Goal: Understand site structure: Grasp the organization and layout of the website

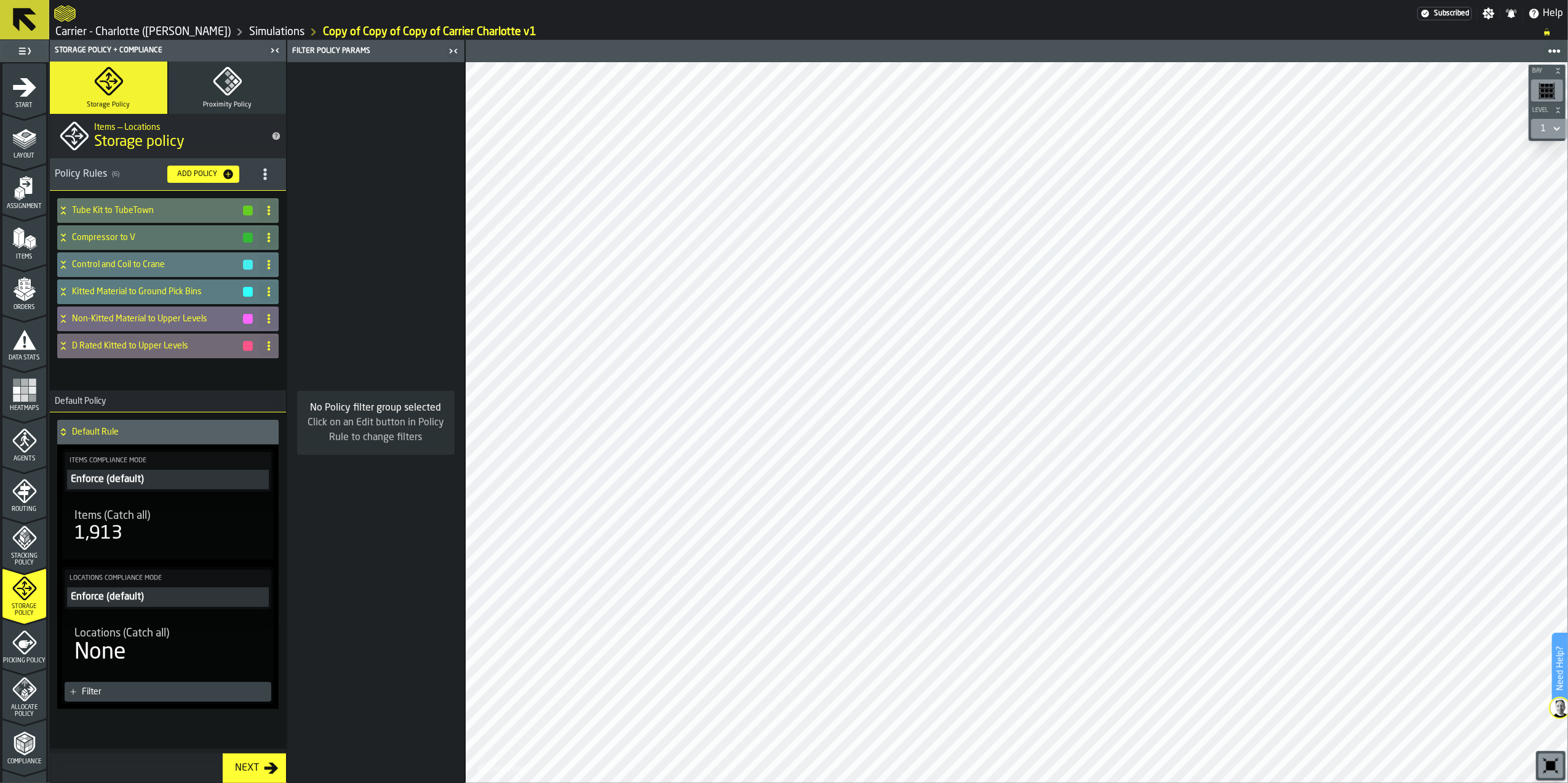
click at [32, 297] on icon "menu Orders" at bounding box center [25, 289] width 25 height 25
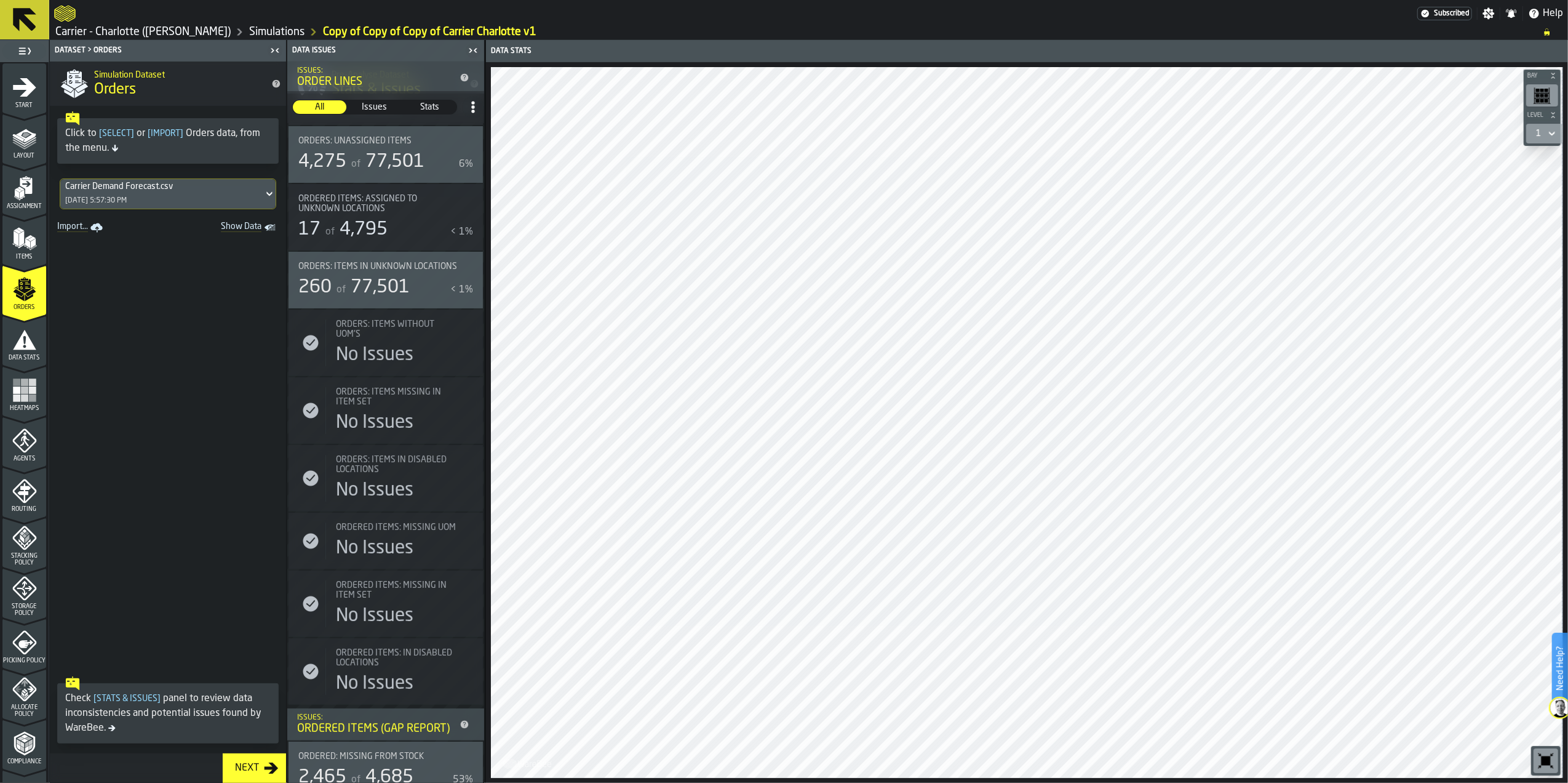
scroll to position [248, 0]
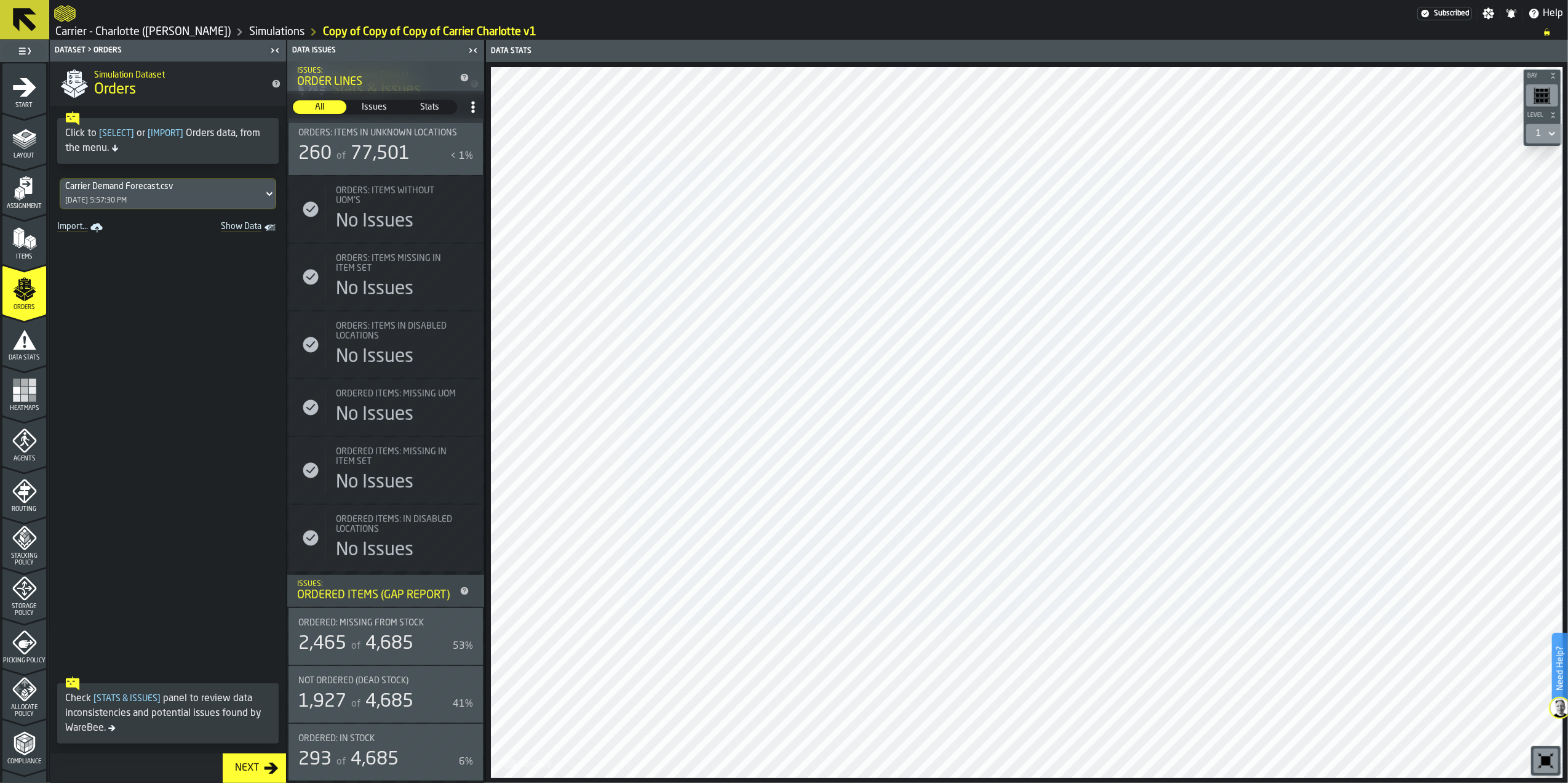
click at [357, 656] on div "Ordered: Missing from Stock 2,465 of 4,685 53%" at bounding box center [386, 636] width 194 height 57
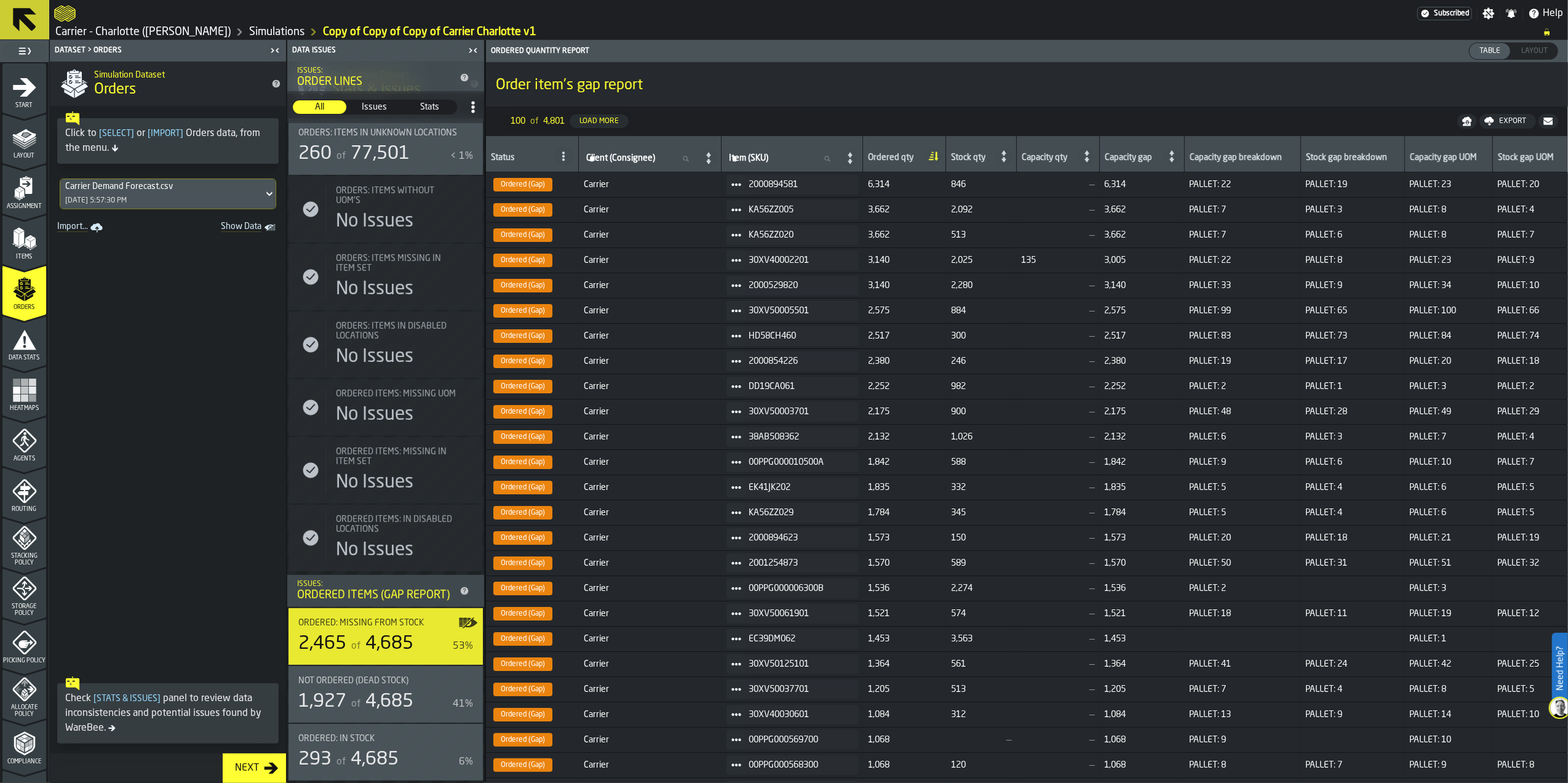
click at [351, 689] on div "Not Ordered (Dead Stock) 1,927 of 4,685 41%" at bounding box center [386, 694] width 174 height 37
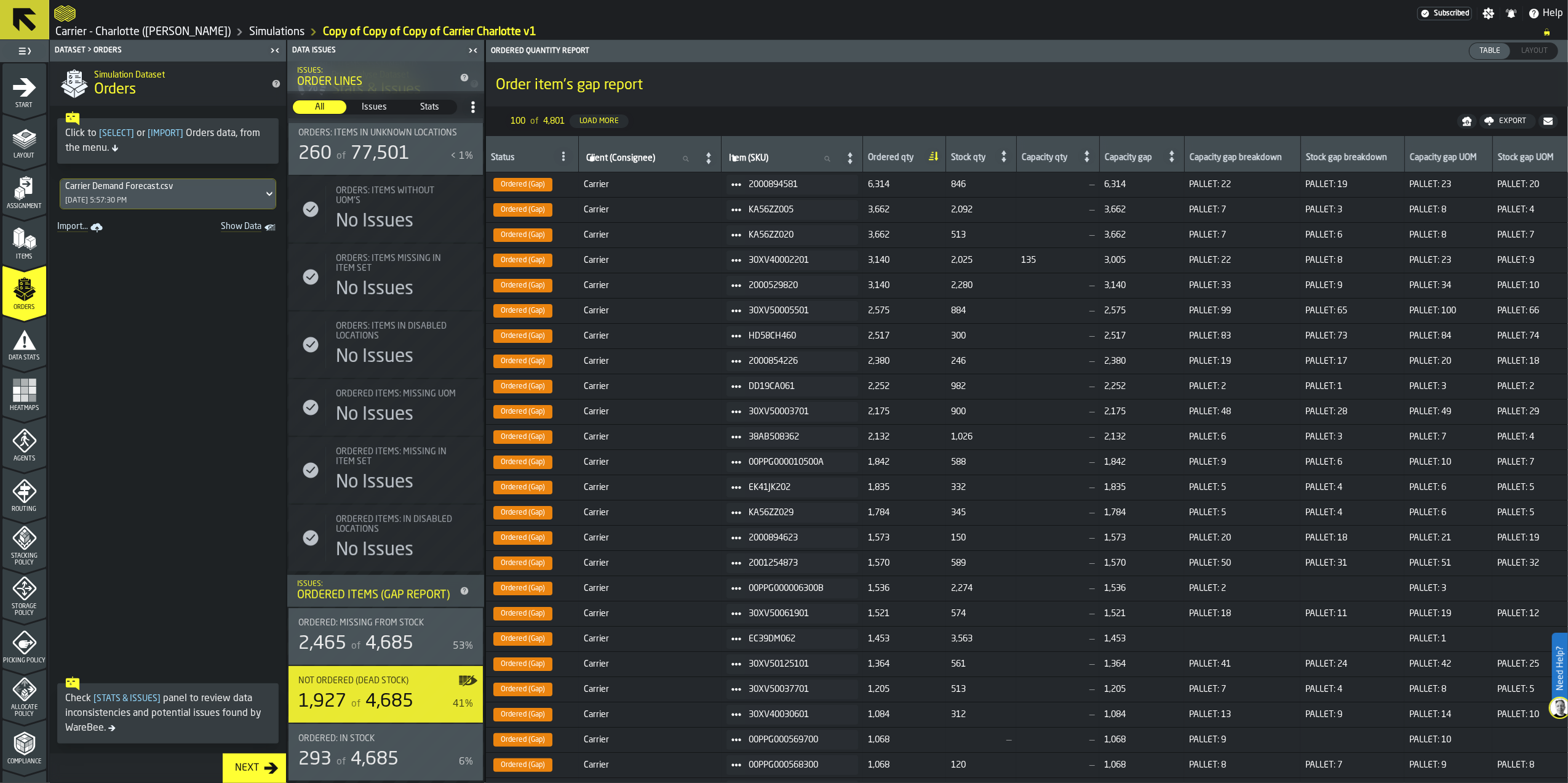
scroll to position [0, 0]
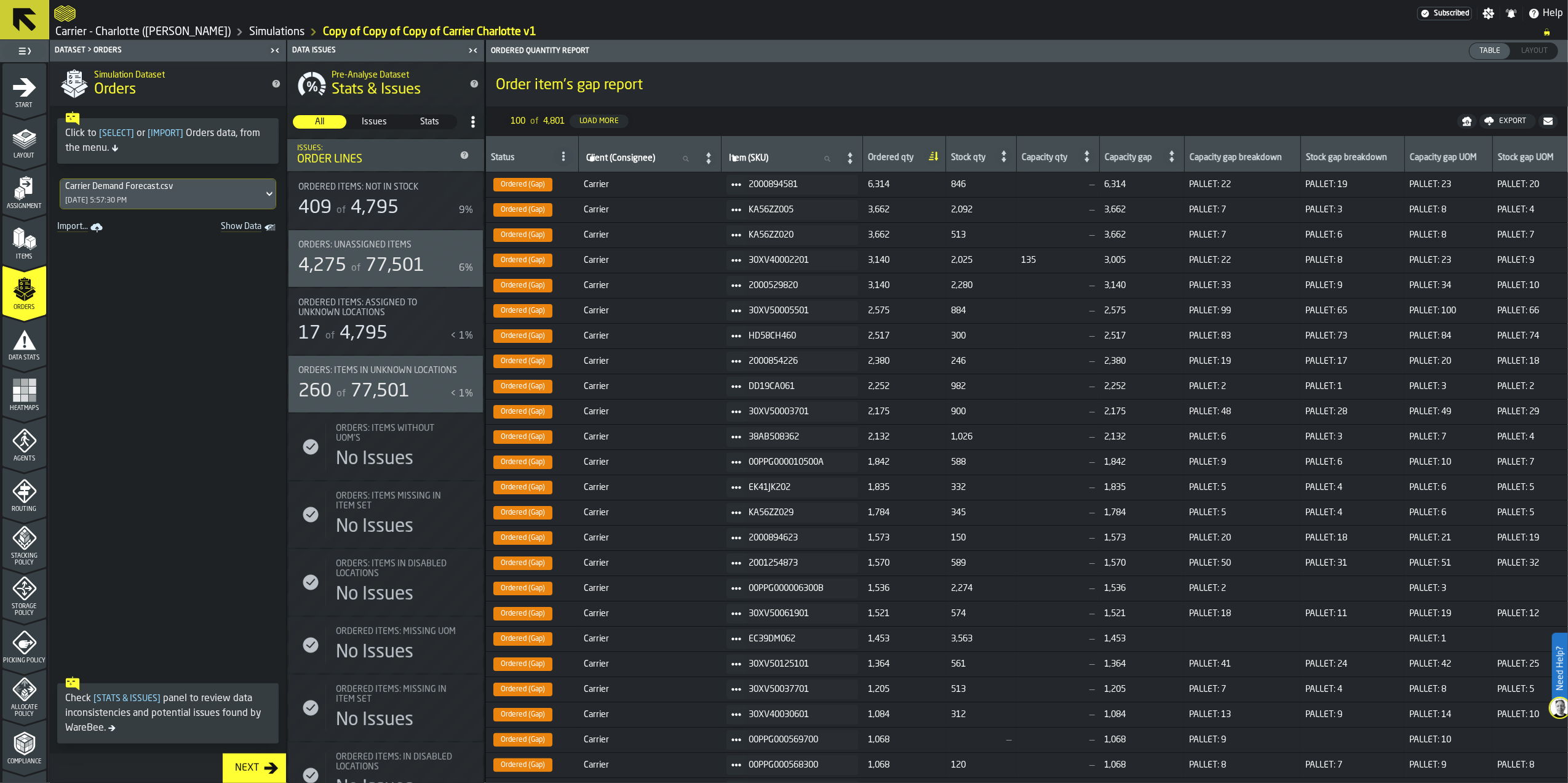
click at [391, 267] on span "77,501" at bounding box center [395, 266] width 59 height 18
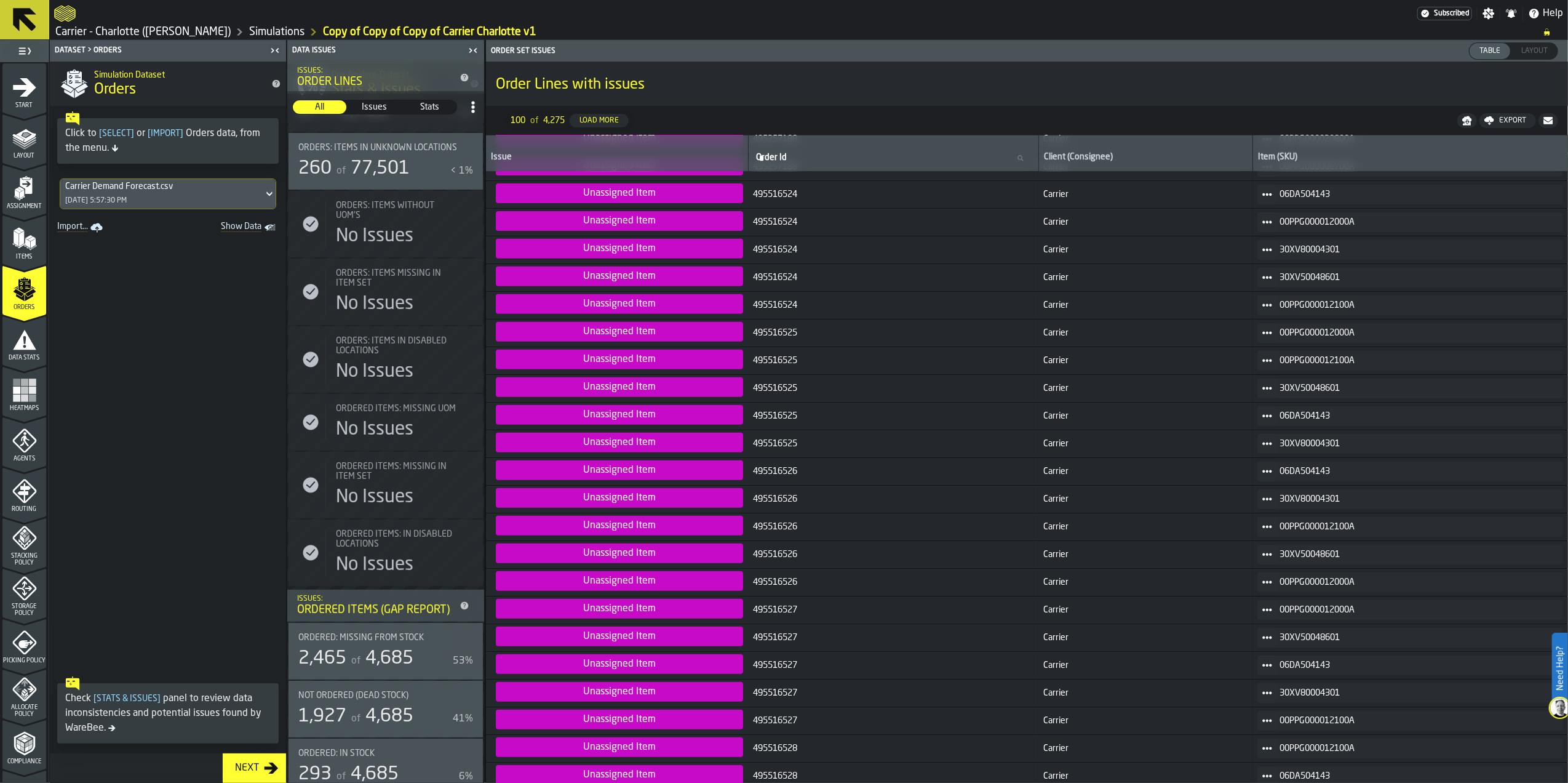
scroll to position [248, 0]
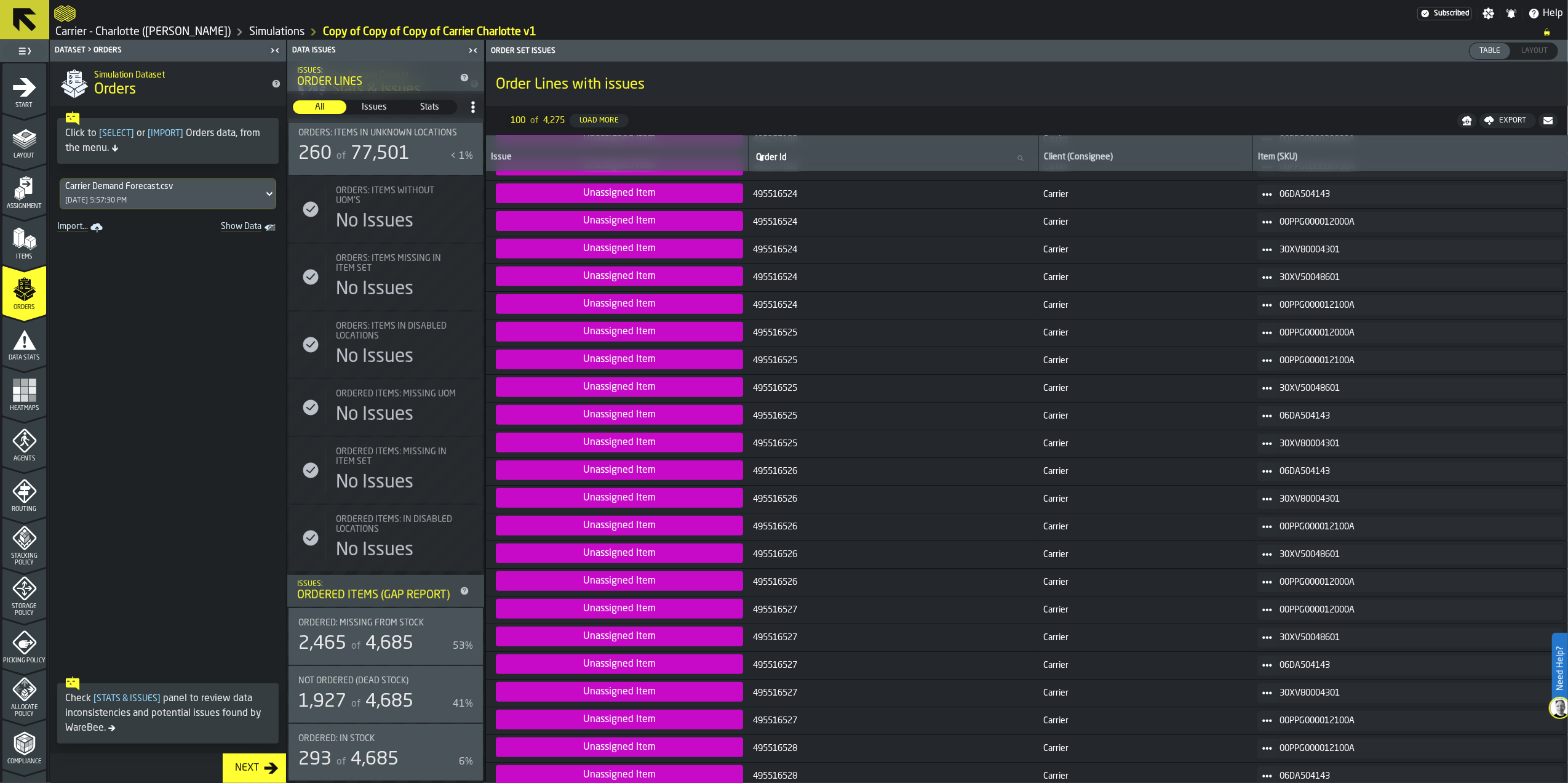
click at [42, 362] on ul "1 Start 1.1 Layout 1.2 Assignment 1.3 Items 1.4 Orders 1.5 Data Stats 1.6 Heatm…" at bounding box center [24, 516] width 48 height 909
click at [25, 350] on icon "menu Data Stats" at bounding box center [25, 340] width 25 height 25
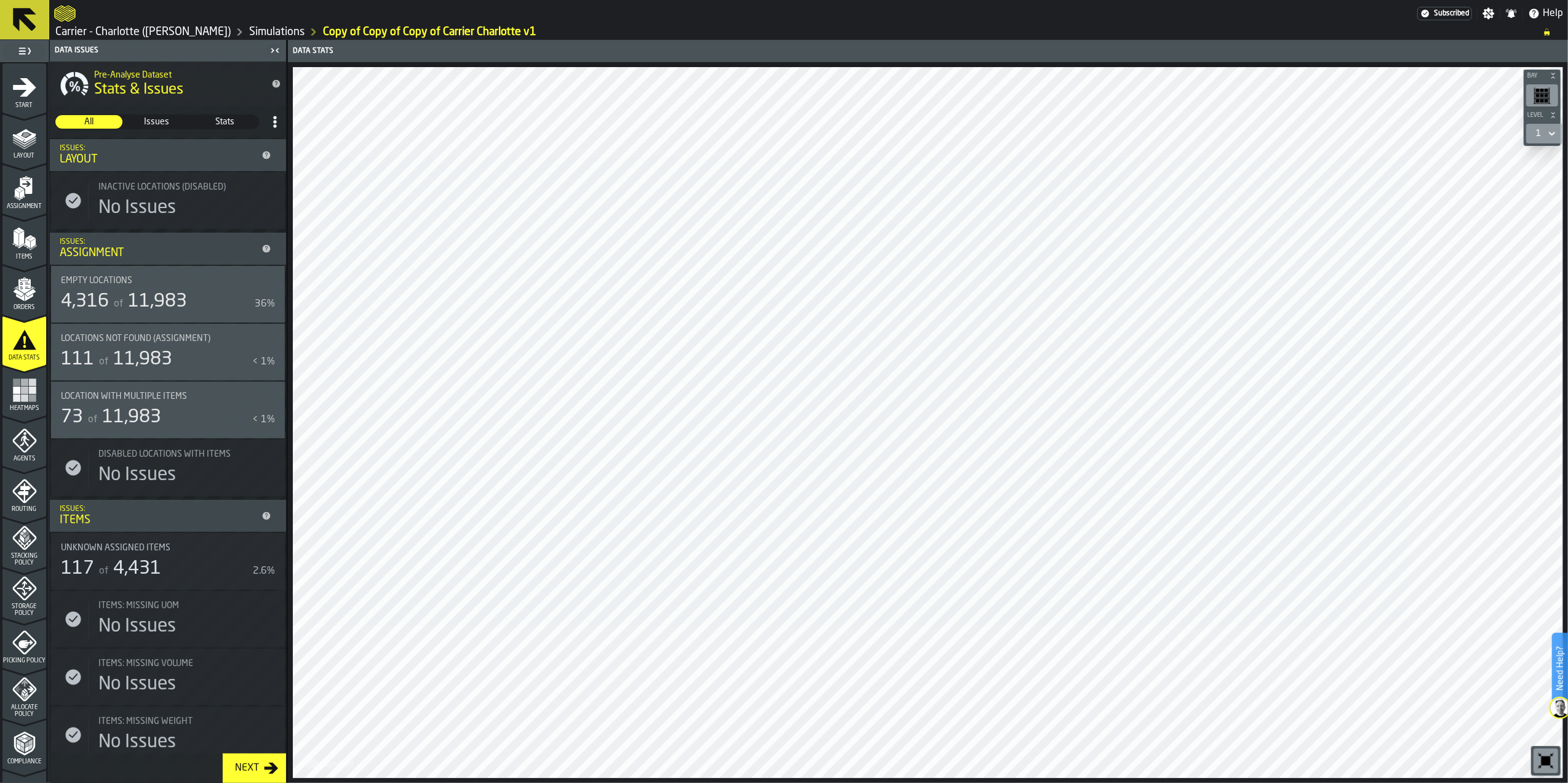
click at [35, 291] on div "Orders" at bounding box center [24, 293] width 44 height 34
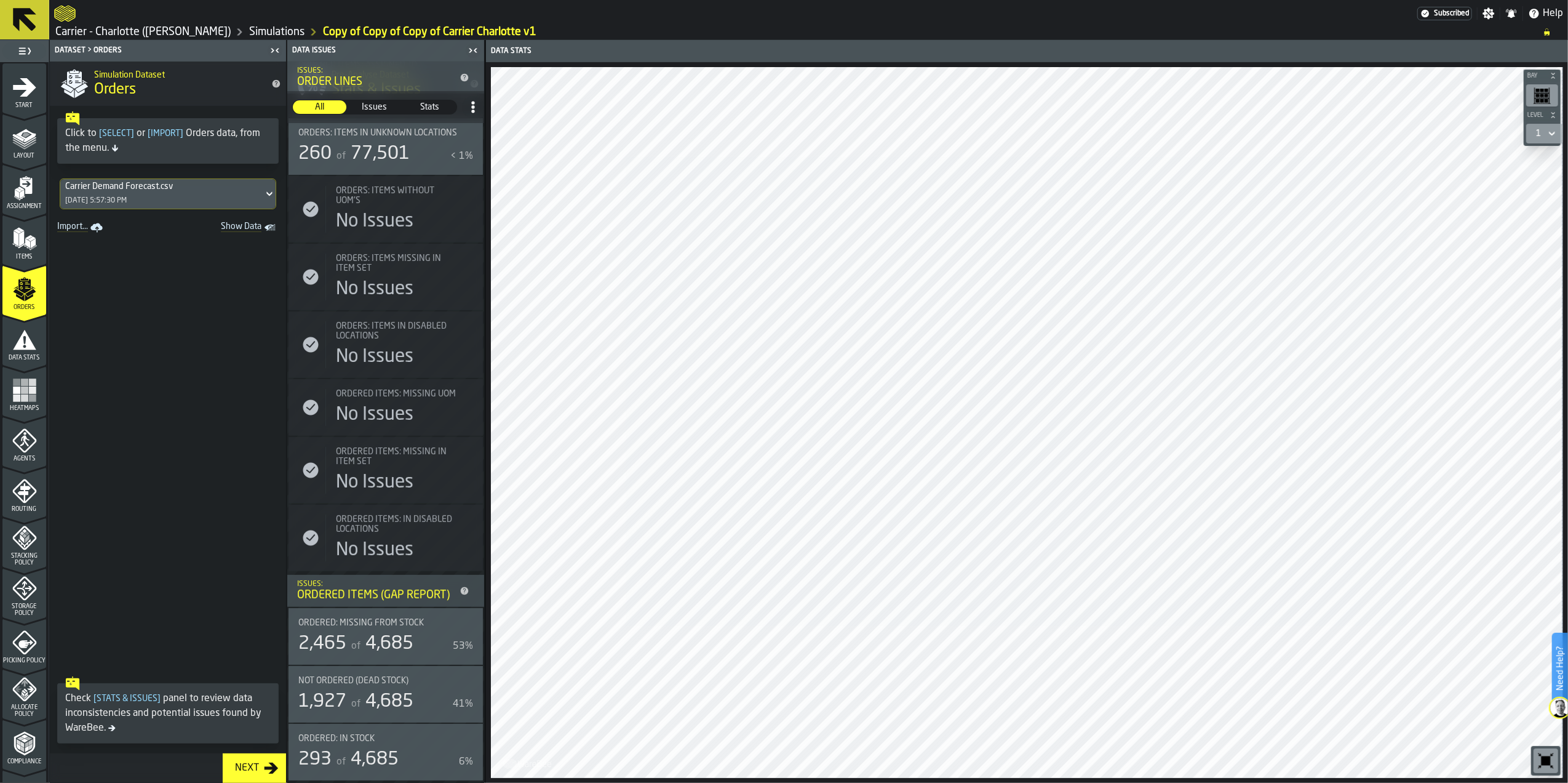
click at [0, 343] on html "Need Help? Subscribed Settings Notifications Help Carrier - Charlotte (Ryder) S…" at bounding box center [784, 392] width 1568 height 783
click at [12, 350] on icon "menu Data Stats" at bounding box center [25, 340] width 25 height 25
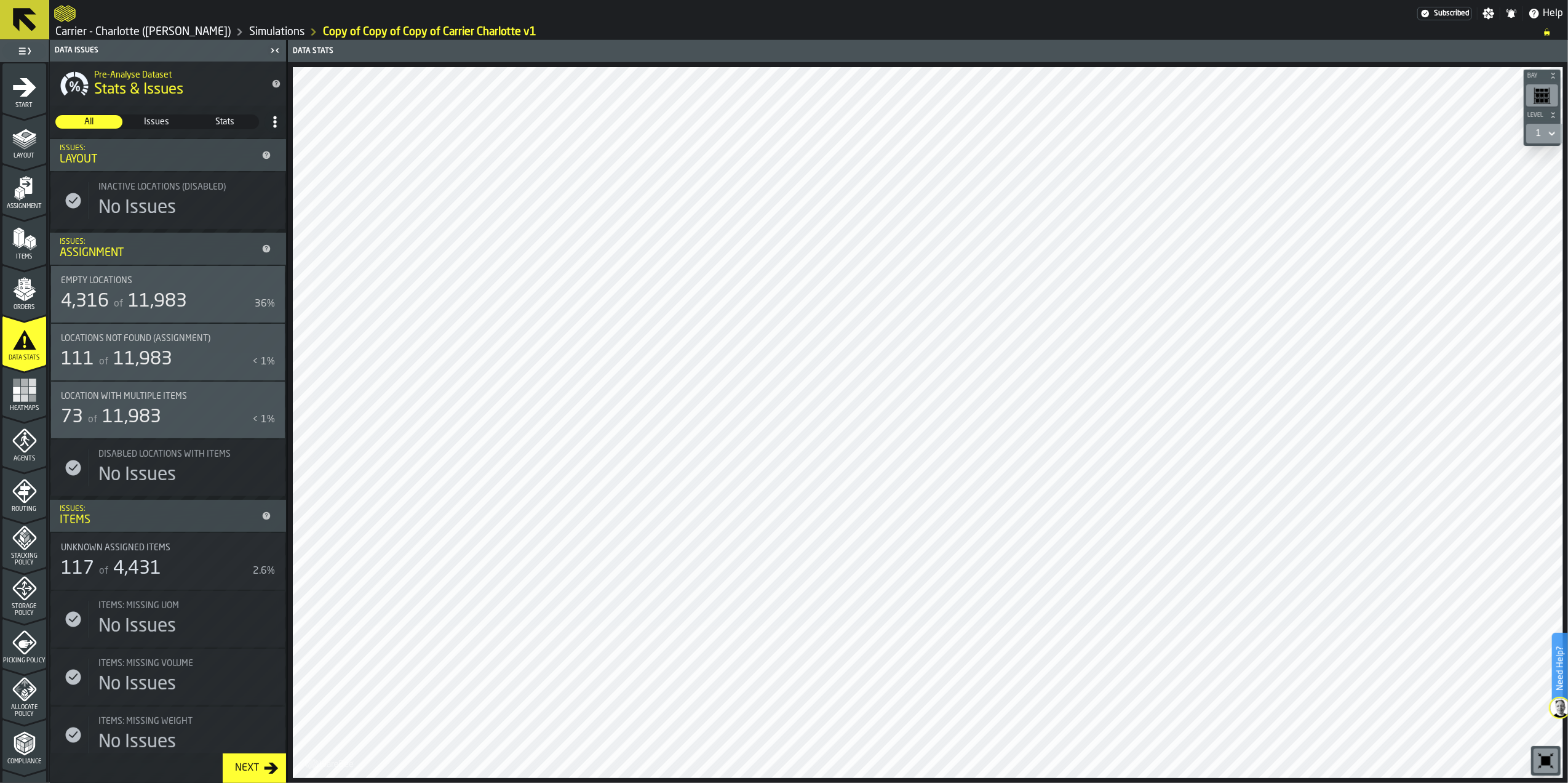
click at [23, 292] on icon "menu Orders" at bounding box center [23, 285] width 12 height 14
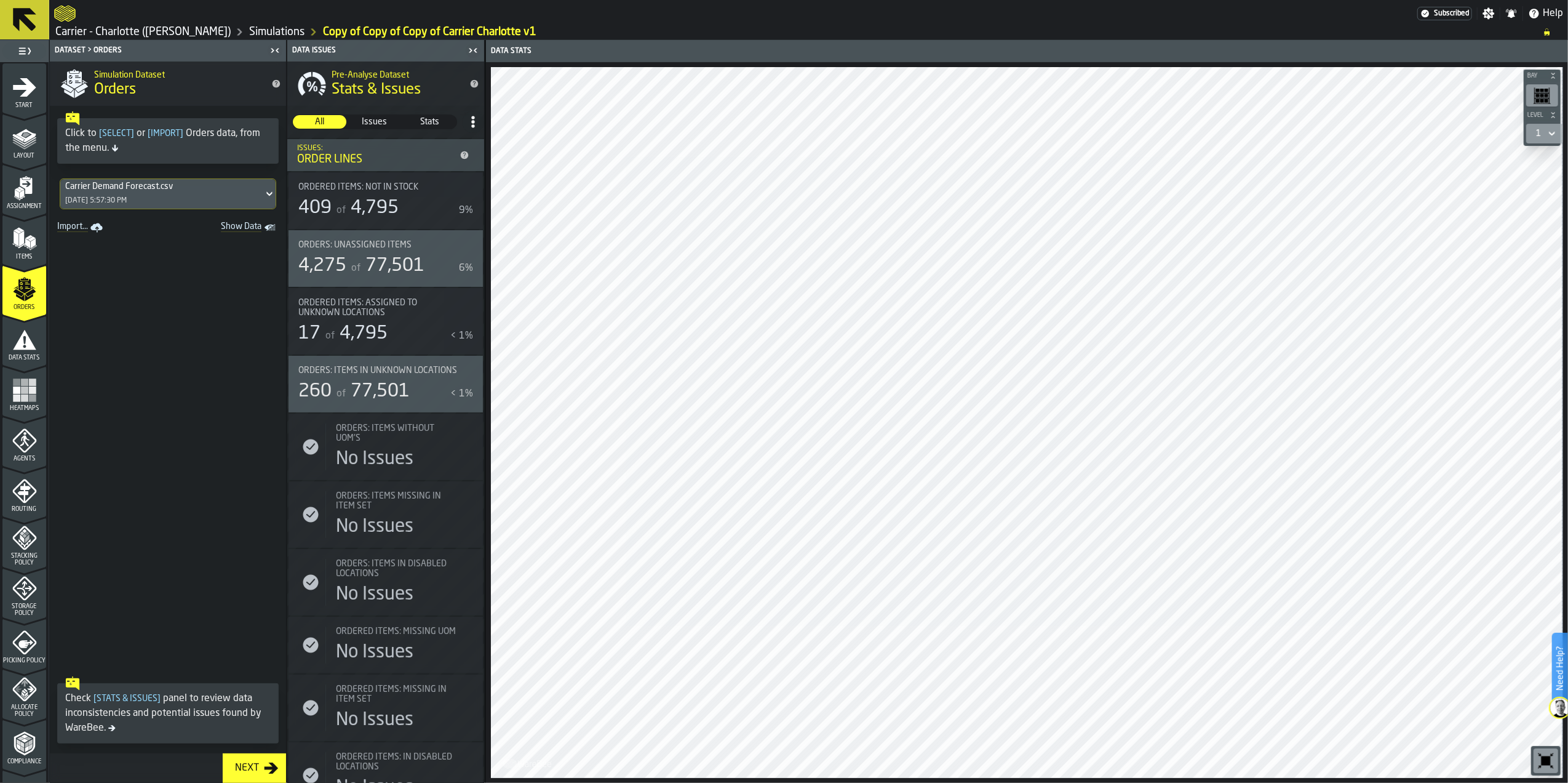
scroll to position [81, 0]
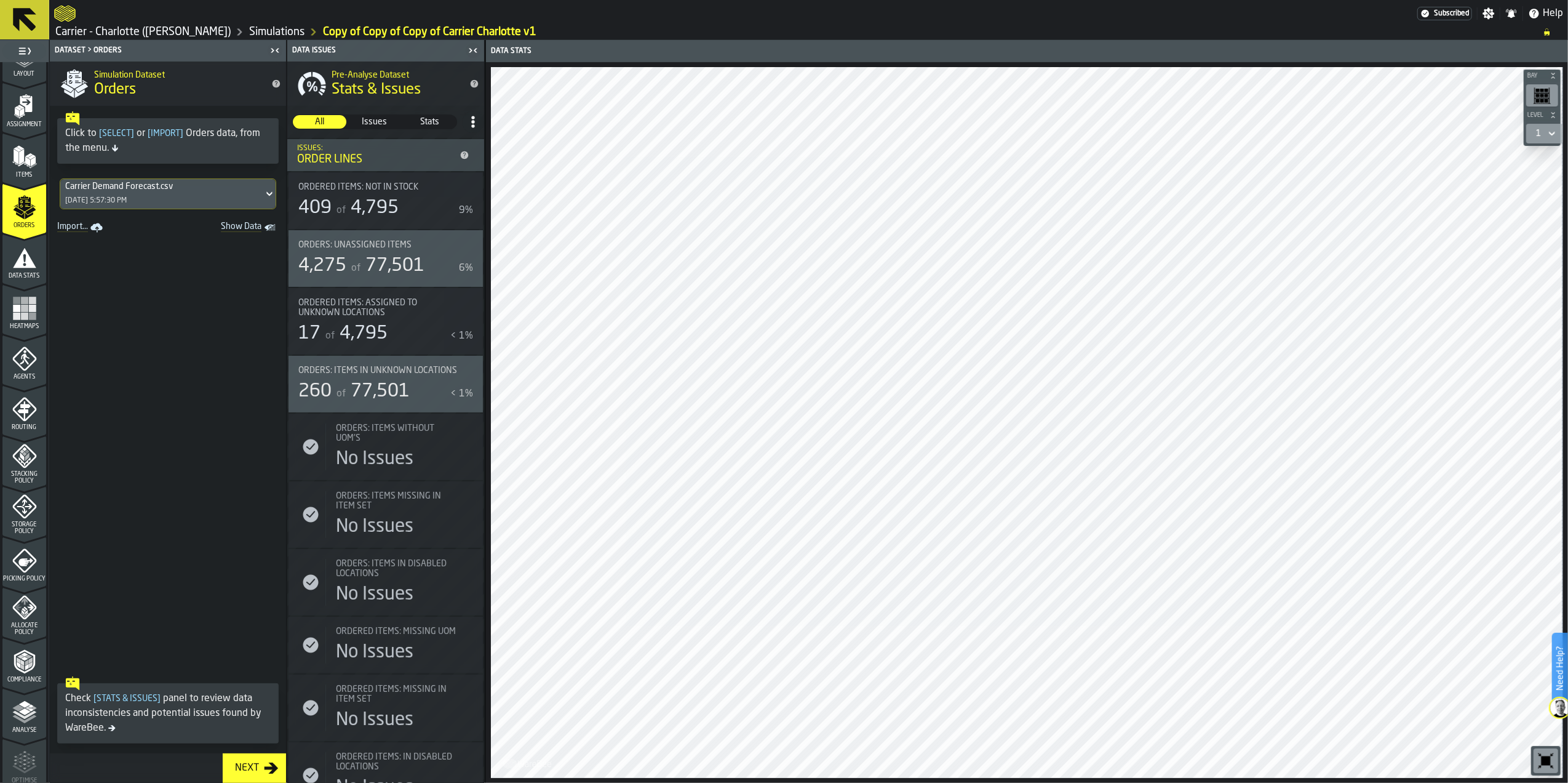
click at [30, 359] on icon "menu Agents" at bounding box center [25, 359] width 25 height 25
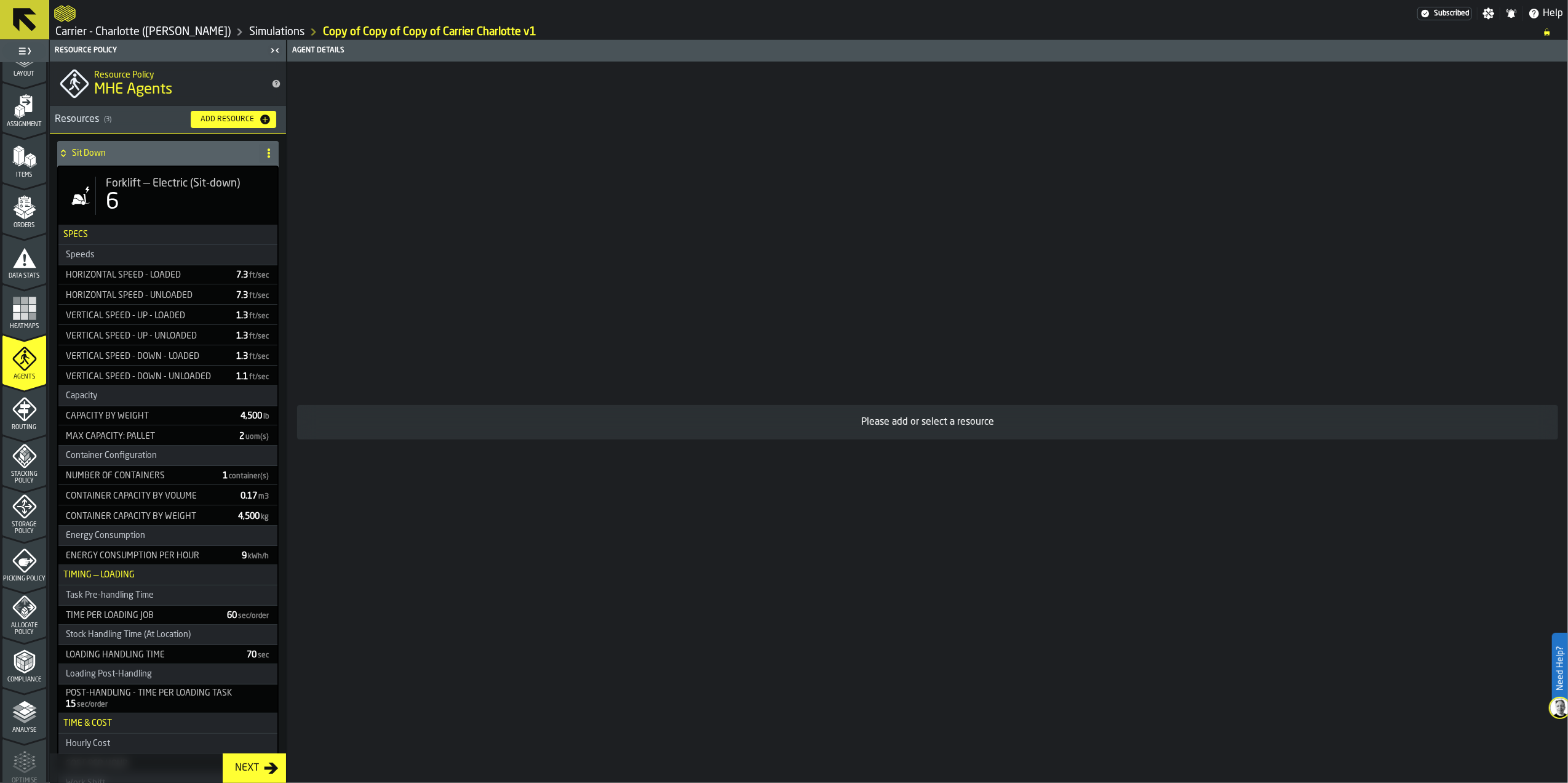
click at [27, 412] on icon "menu Routing" at bounding box center [25, 409] width 25 height 25
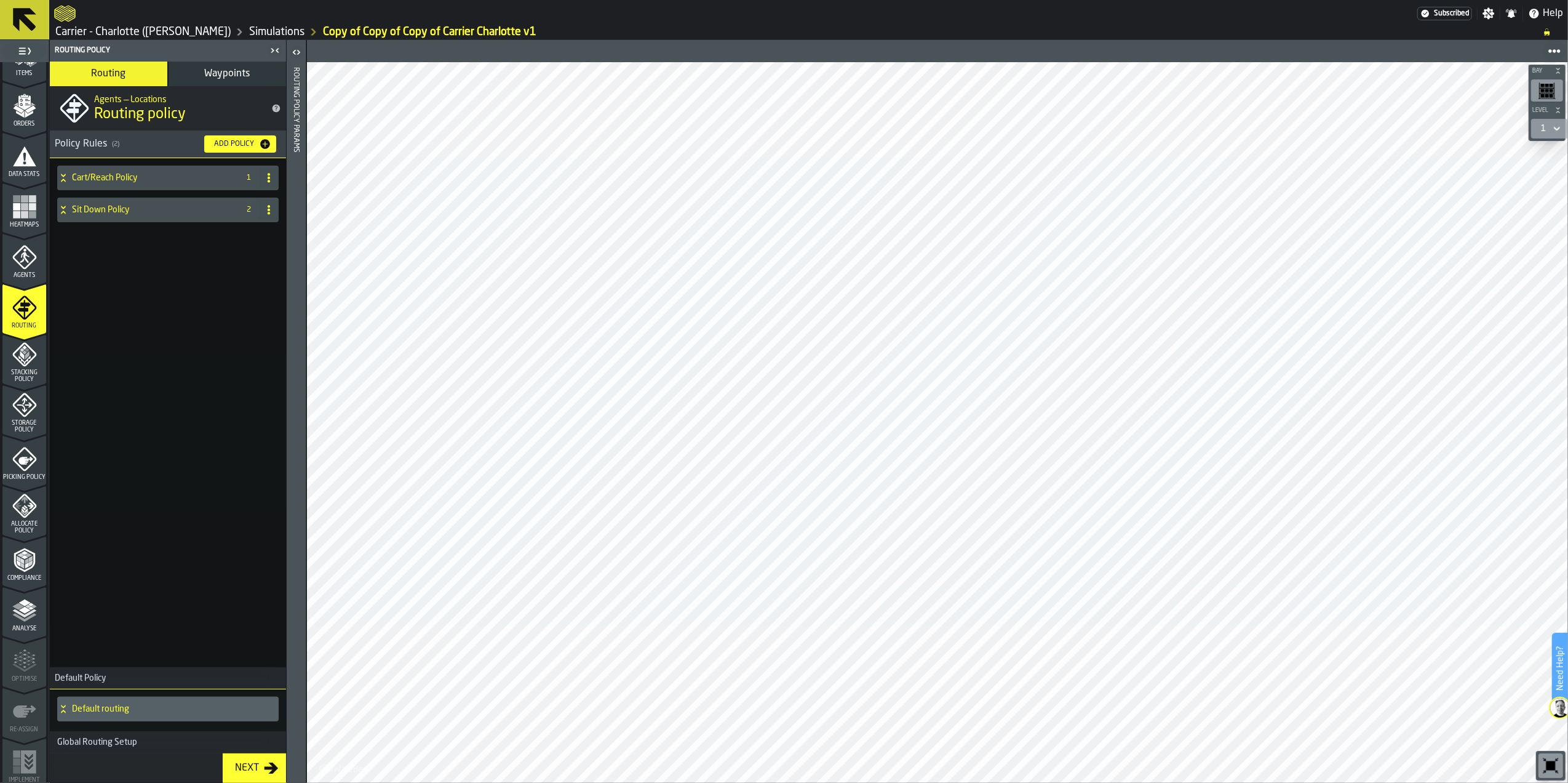
scroll to position [188, 0]
click at [13, 549] on icon "menu Compliance" at bounding box center [23, 555] width 21 height 24
